Goal: Task Accomplishment & Management: Manage account settings

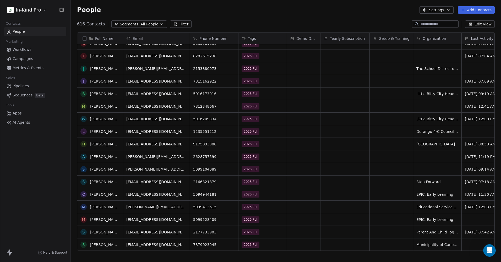
scroll to position [183, 0]
click at [16, 50] on span "Workflows" at bounding box center [22, 50] width 19 height 6
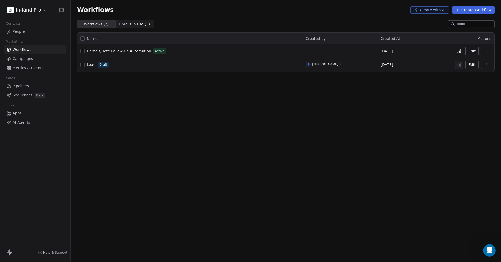
click at [461, 53] on icon at bounding box center [459, 51] width 4 height 4
click at [125, 51] on span "Demo Quote Follow-up Automation" at bounding box center [119, 51] width 64 height 4
click at [24, 95] on span "Sequences" at bounding box center [23, 96] width 20 height 6
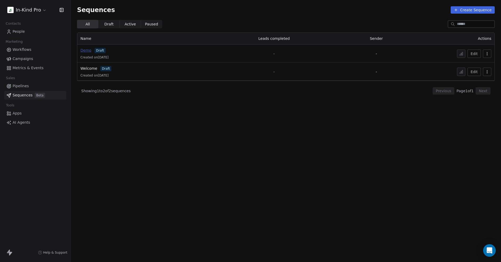
click at [85, 52] on span "Demo" at bounding box center [85, 50] width 11 height 4
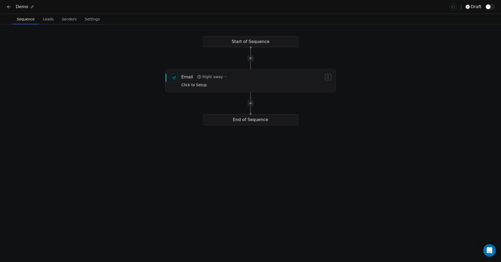
click at [252, 43] on div "Start of Sequence Email Right away Click to Setup End of Sequence" at bounding box center [250, 143] width 501 height 238
click at [297, 87] on div "Email Right away Click to Setup" at bounding box center [252, 81] width 143 height 14
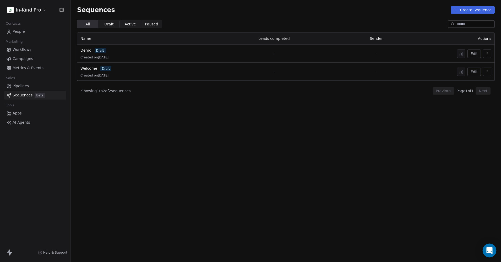
click at [490, 250] on icon "Open Intercom Messenger" at bounding box center [489, 250] width 6 height 7
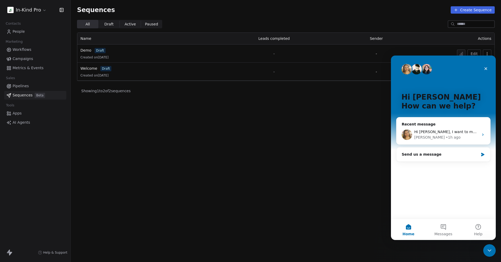
click at [25, 48] on span "Workflows" at bounding box center [22, 50] width 19 height 6
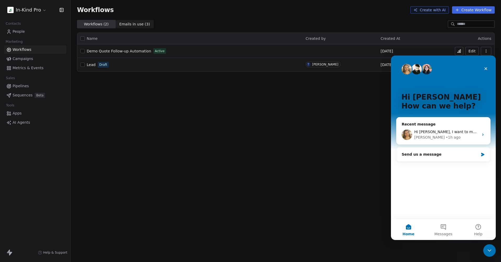
click at [116, 51] on span "Demo Quote Follow-up Automation" at bounding box center [119, 51] width 64 height 4
click at [484, 69] on icon "Close" at bounding box center [486, 69] width 4 height 4
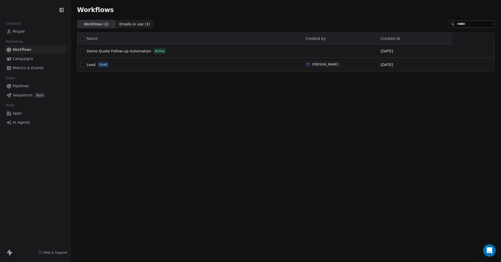
click at [18, 31] on span "People" at bounding box center [19, 32] width 12 height 6
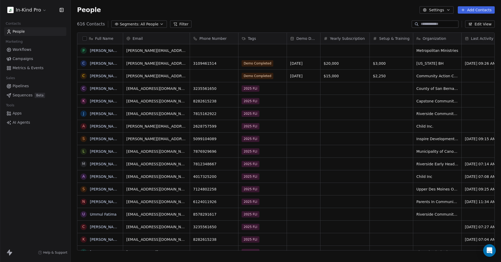
scroll to position [227, 426]
click at [37, 10] on html "In-Kind Pro Contacts People Marketing Workflows Campaigns Metrics & Events Sale…" at bounding box center [250, 131] width 501 height 262
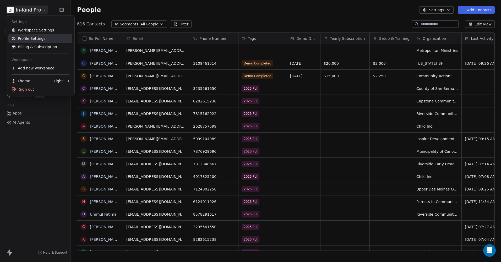
click at [32, 39] on link "Profile Settings" at bounding box center [40, 38] width 64 height 8
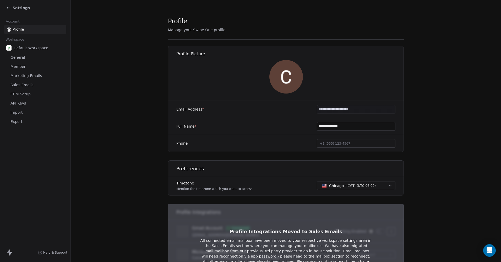
click at [21, 28] on span "Profile" at bounding box center [19, 30] width 12 height 6
click at [18, 95] on span "CRM Setup" at bounding box center [20, 94] width 20 height 6
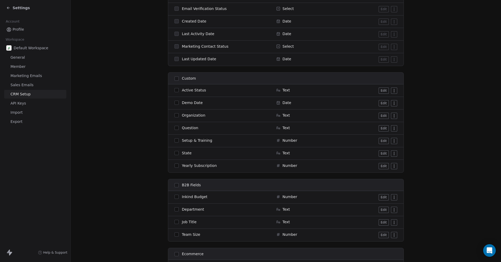
scroll to position [472, 0]
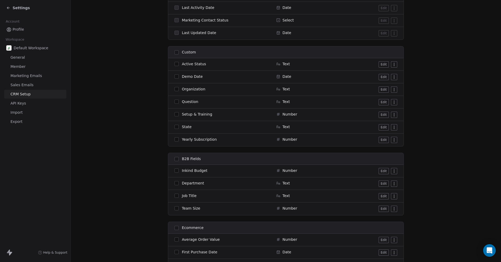
click at [382, 116] on button "Edit" at bounding box center [384, 115] width 10 height 6
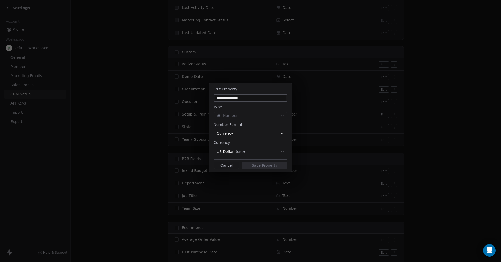
click at [227, 164] on button "Cancel" at bounding box center [227, 165] width 26 height 7
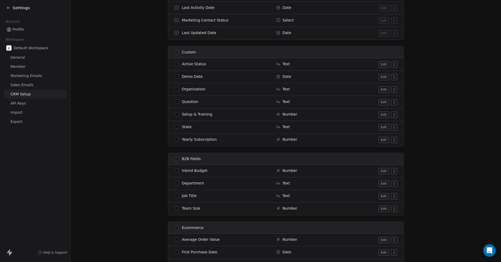
click at [384, 139] on button "Edit" at bounding box center [384, 140] width 10 height 6
